Goal: Task Accomplishment & Management: Manage account settings

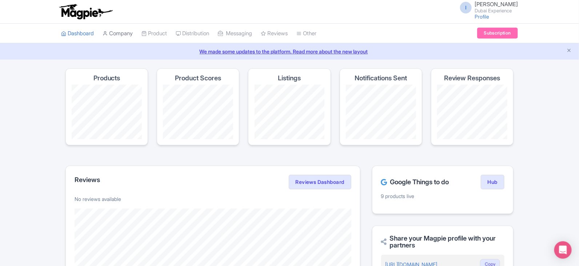
click at [130, 37] on link "Company" at bounding box center [118, 34] width 30 height 20
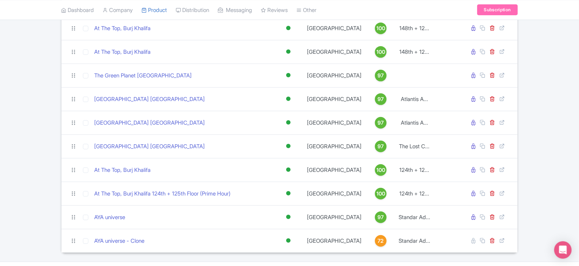
scroll to position [112, 0]
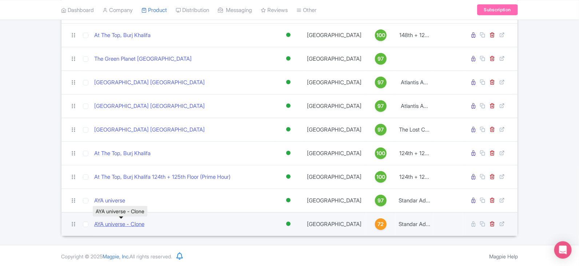
click at [133, 225] on link "AYA universe - Clone" at bounding box center [119, 225] width 50 height 8
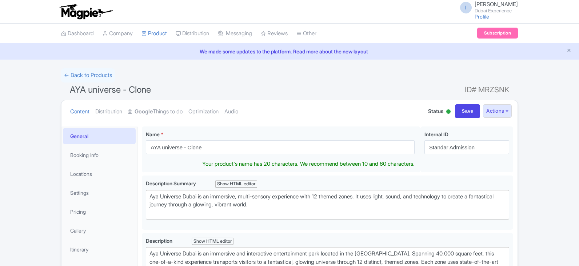
click at [302, 141] on input "AYA universe - Clone" at bounding box center [280, 147] width 269 height 14
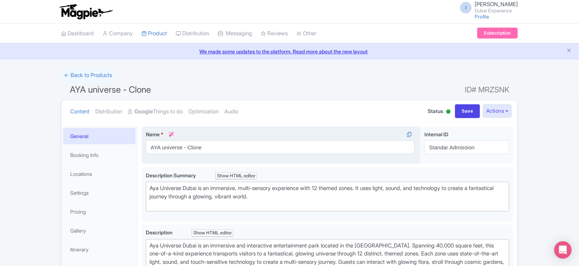
type trix-editor "<div>Aya Universe Dubai is an immersive and interactive entertainment park loca…"
click at [228, 146] on input "AYA universe - Clone" at bounding box center [280, 147] width 269 height 14
drag, startPoint x: 229, startPoint y: 146, endPoint x: 179, endPoint y: 147, distance: 49.5
click at [179, 147] on input "AYA universe - Clone" at bounding box center [280, 147] width 269 height 14
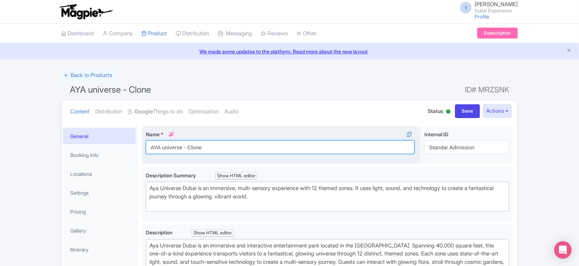
click at [179, 147] on input "AYA universe - Clone" at bounding box center [280, 147] width 269 height 14
click at [187, 147] on input "AYA universe - Clone" at bounding box center [280, 147] width 269 height 14
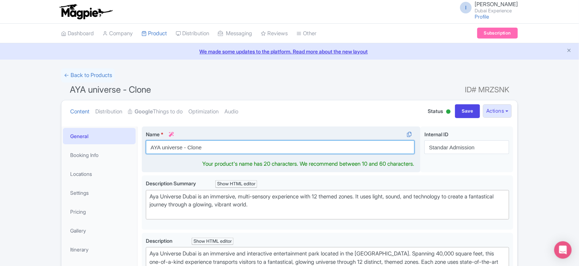
click at [193, 147] on input "AYA universe - Clone" at bounding box center [280, 147] width 269 height 14
click at [241, 146] on input "AYA universe - Clone" at bounding box center [280, 147] width 269 height 14
